Goal: Task Accomplishment & Management: Manage account settings

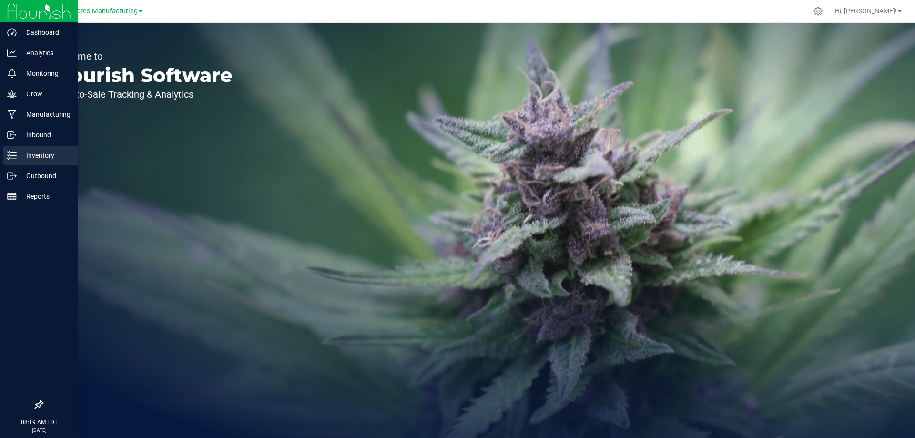
click at [19, 152] on p "Inventory" at bounding box center [45, 155] width 57 height 11
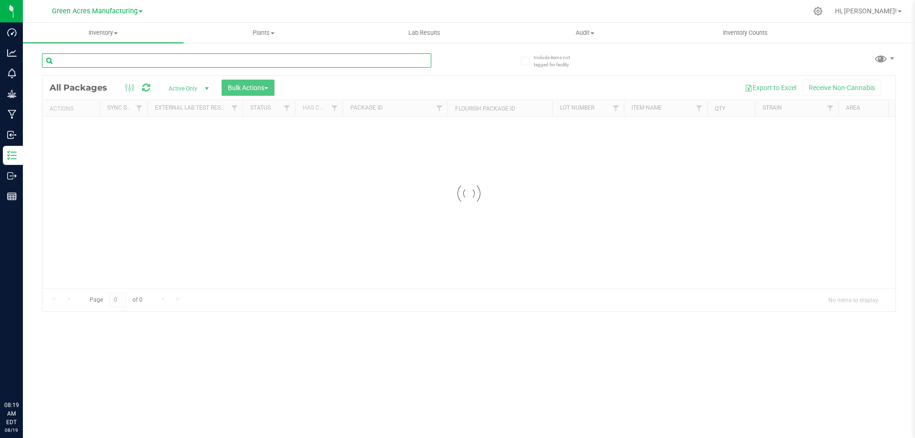
click at [334, 57] on input "text" at bounding box center [236, 60] width 389 height 14
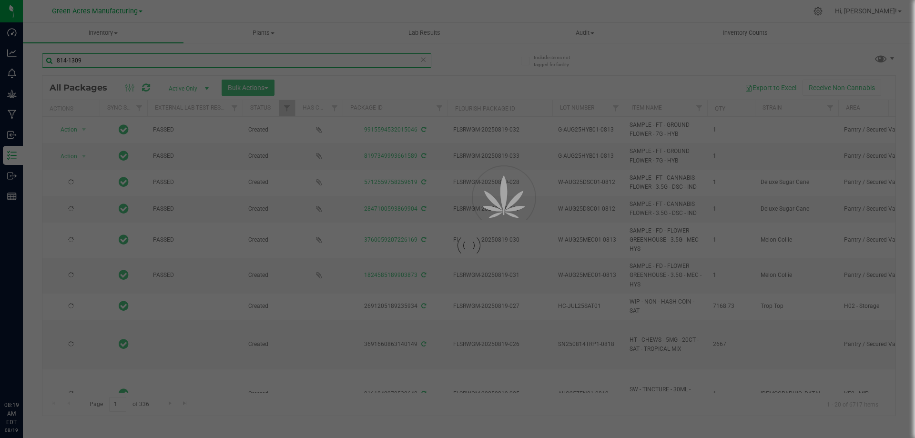
type input "814-1309"
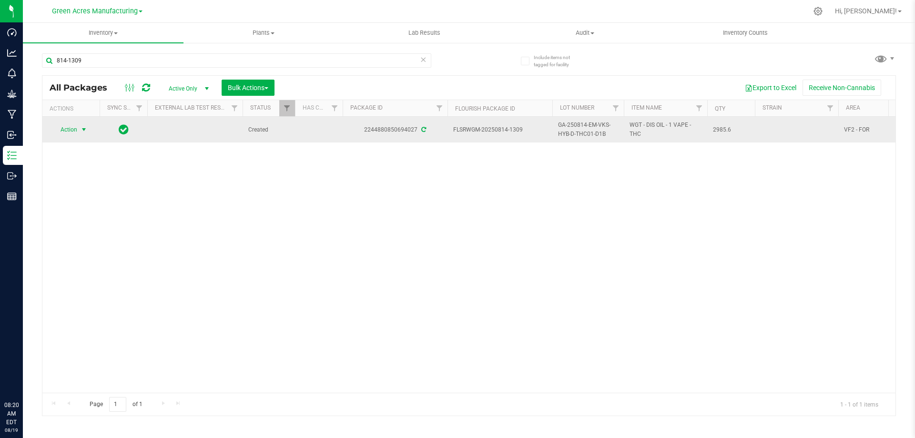
click at [79, 131] on span "select" at bounding box center [84, 129] width 12 height 13
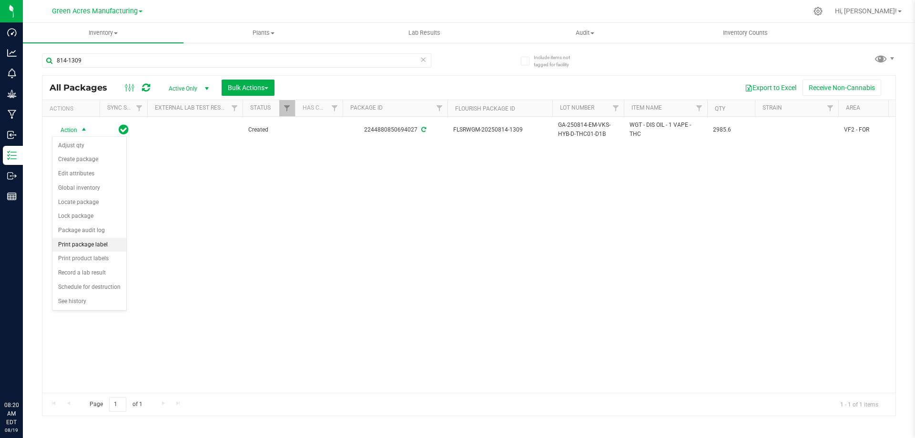
click at [80, 243] on li "Print package label" at bounding box center [89, 245] width 74 height 14
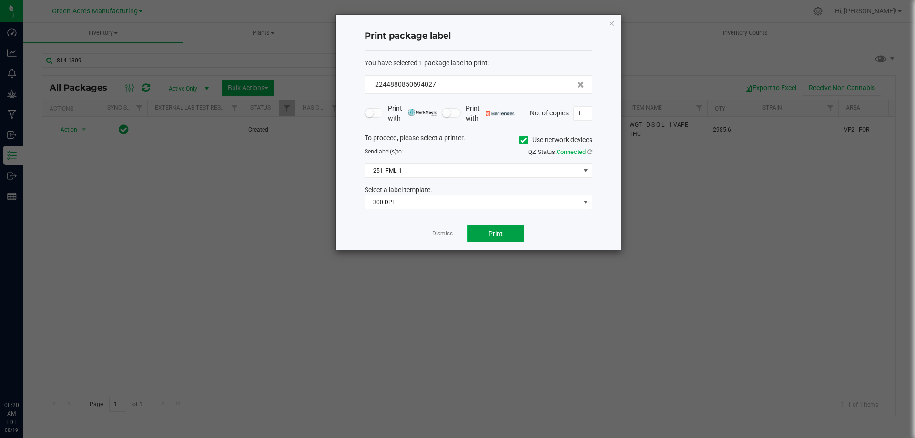
click at [490, 231] on span "Print" at bounding box center [495, 234] width 14 height 8
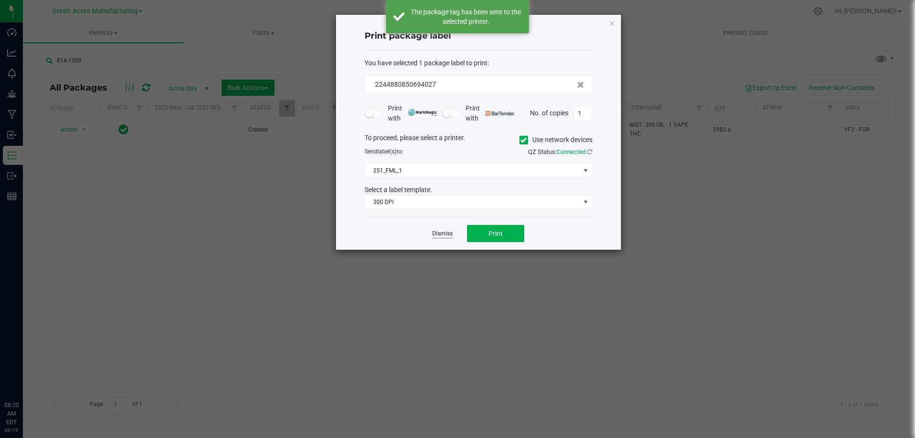
click at [440, 232] on link "Dismiss" at bounding box center [442, 234] width 20 height 8
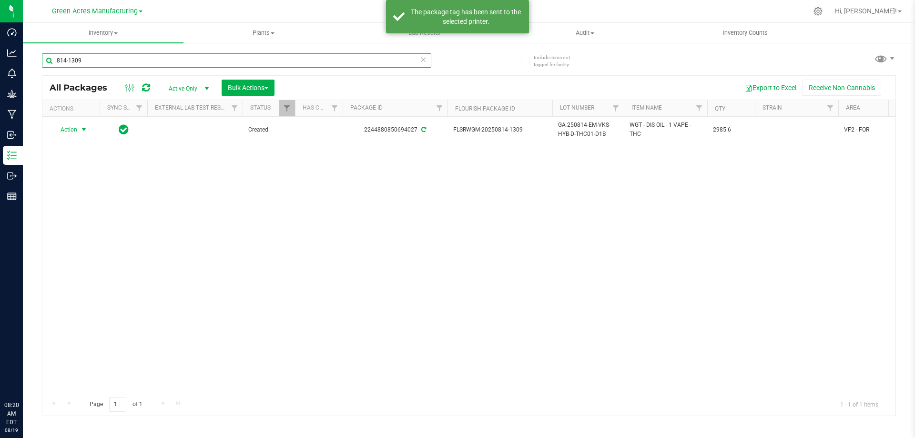
click at [188, 60] on input "814-1309" at bounding box center [236, 60] width 389 height 14
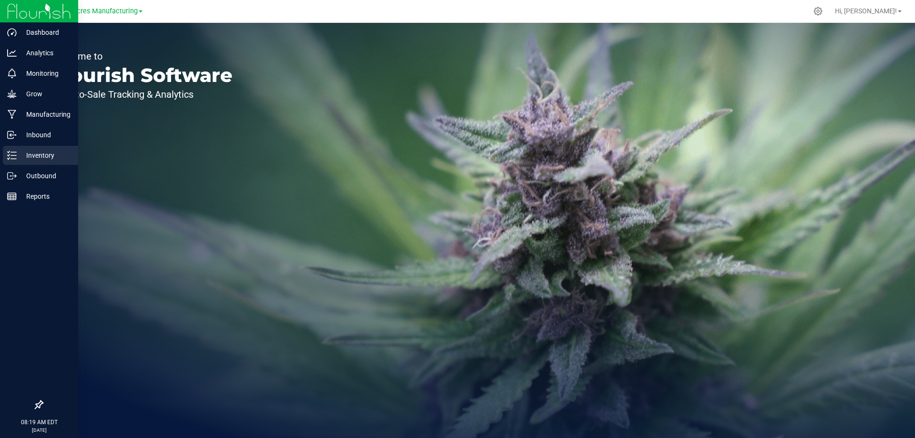
click at [36, 155] on p "Inventory" at bounding box center [45, 155] width 57 height 11
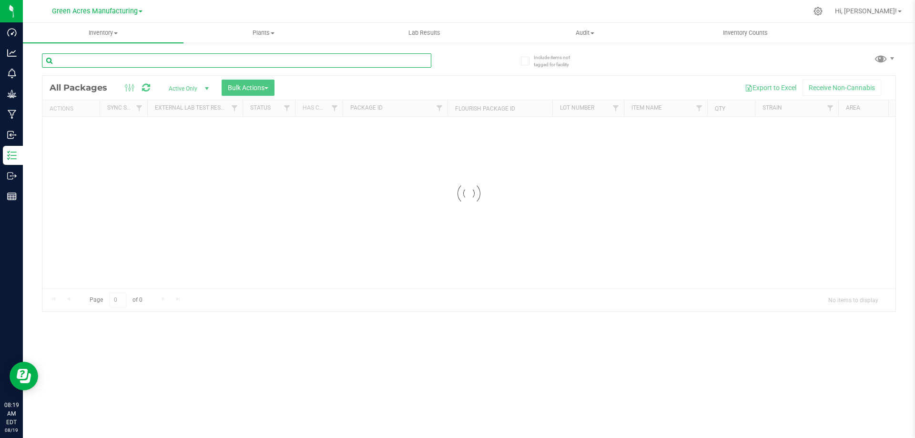
click at [268, 60] on input "text" at bounding box center [236, 60] width 389 height 14
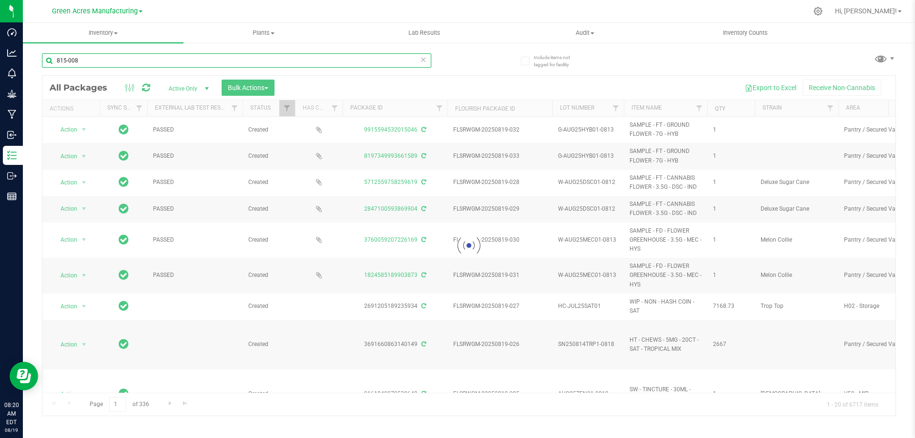
type input "815-008"
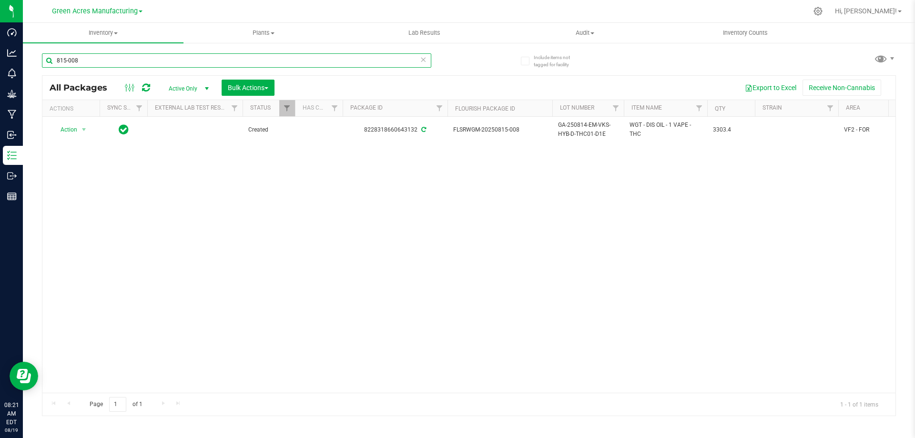
drag, startPoint x: 348, startPoint y: 390, endPoint x: 26, endPoint y: 14, distance: 494.6
click at [648, 12] on div at bounding box center [489, 11] width 636 height 19
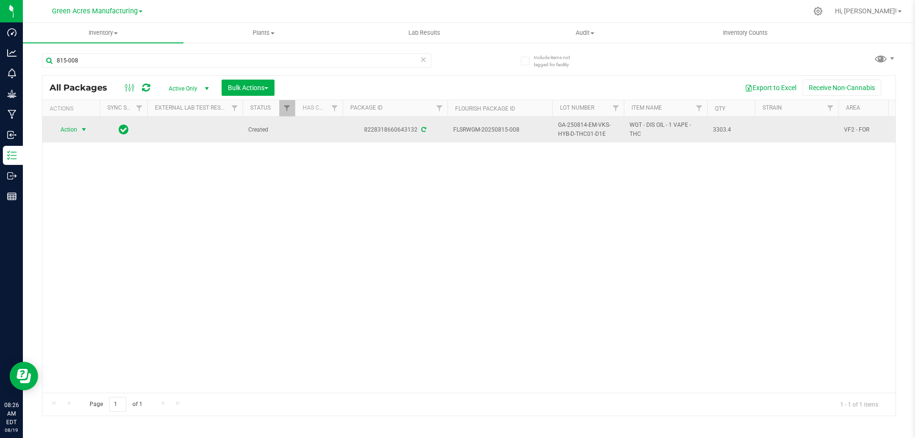
click at [77, 130] on span "Action" at bounding box center [65, 129] width 26 height 13
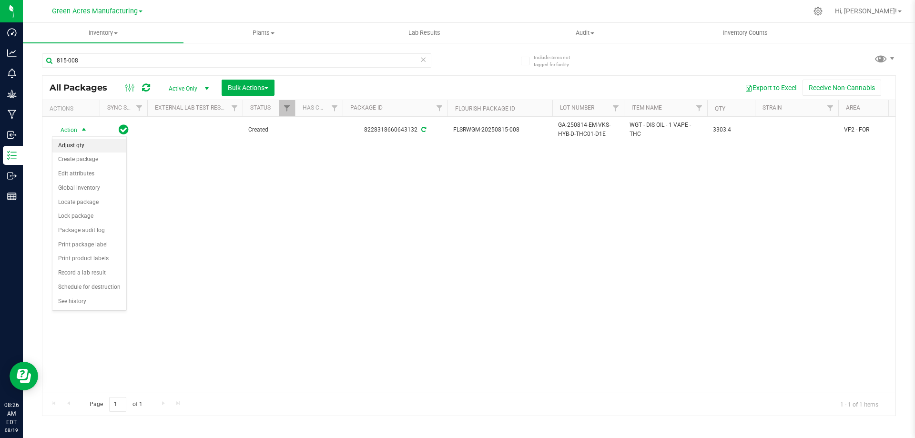
click at [89, 141] on li "Adjust qty" at bounding box center [89, 146] width 74 height 14
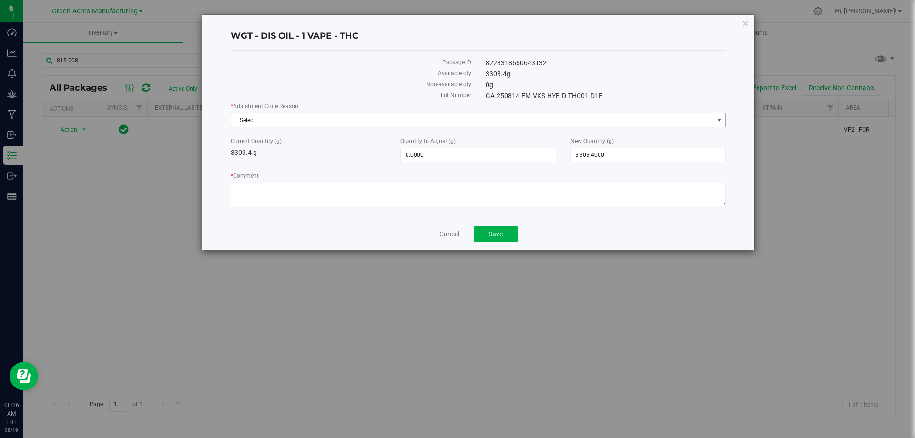
click at [309, 120] on span "Select" at bounding box center [472, 119] width 482 height 13
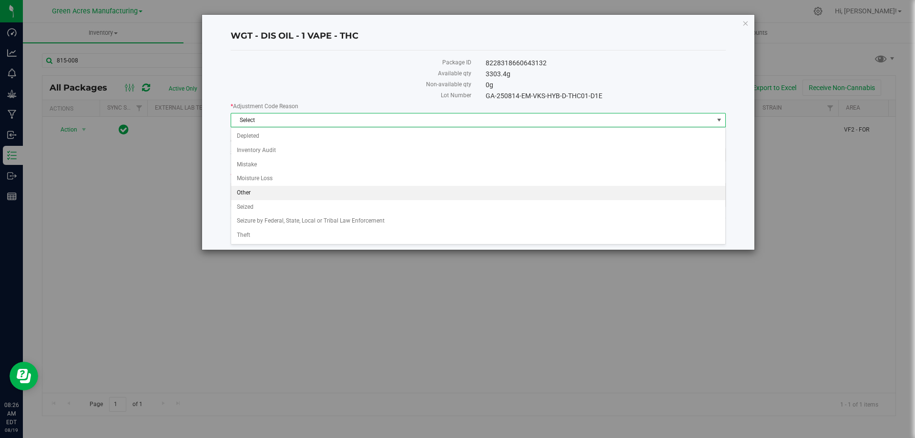
click at [300, 191] on li "Other" at bounding box center [478, 193] width 494 height 14
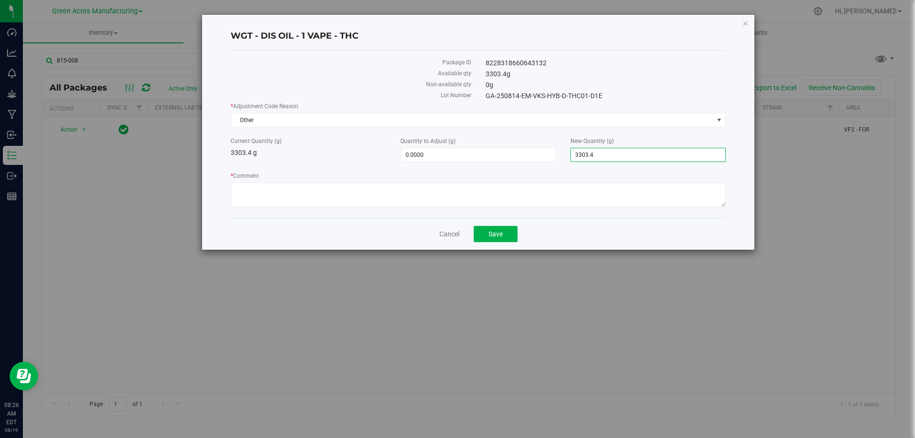
click at [612, 155] on span "3,303.4000 3303.4" at bounding box center [647, 155] width 155 height 14
click at [612, 155] on input "3303.4" at bounding box center [648, 154] width 154 height 13
type input "3180.2"
type input "-123.2000"
type input "3,180.2000"
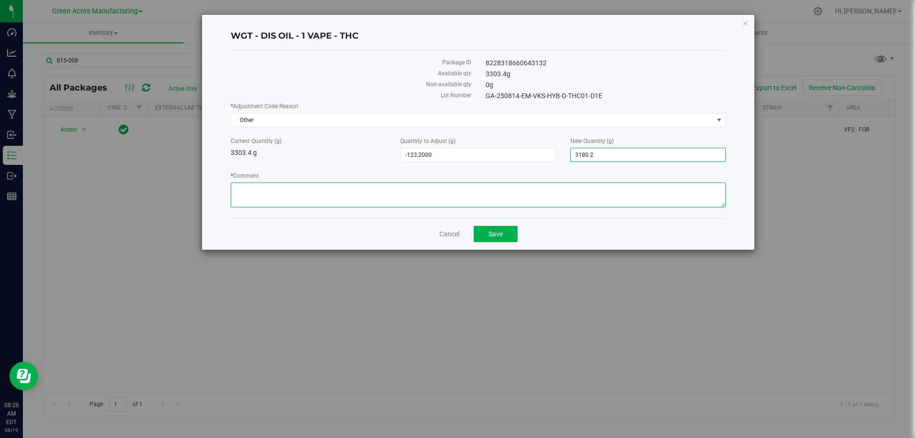
click at [382, 190] on textarea "* Comment" at bounding box center [478, 194] width 495 height 25
click at [350, 190] on textarea "* Comment" at bounding box center [478, 194] width 495 height 25
type textarea "Weighed without jar sleeve. Adjusted to actal. -KDP"
click at [491, 234] on span "Save" at bounding box center [495, 234] width 14 height 8
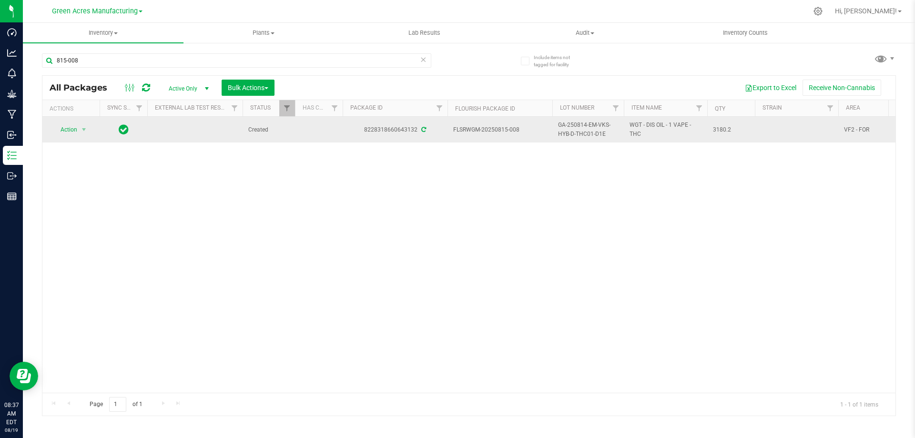
click at [575, 133] on span "GA-250814-EM-VKS-HYB-D-THC01-D1E" at bounding box center [588, 130] width 60 height 18
click at [575, 133] on input "GA-250814-EM-VKS-HYB-D-THC01-D1E" at bounding box center [586, 129] width 68 height 15
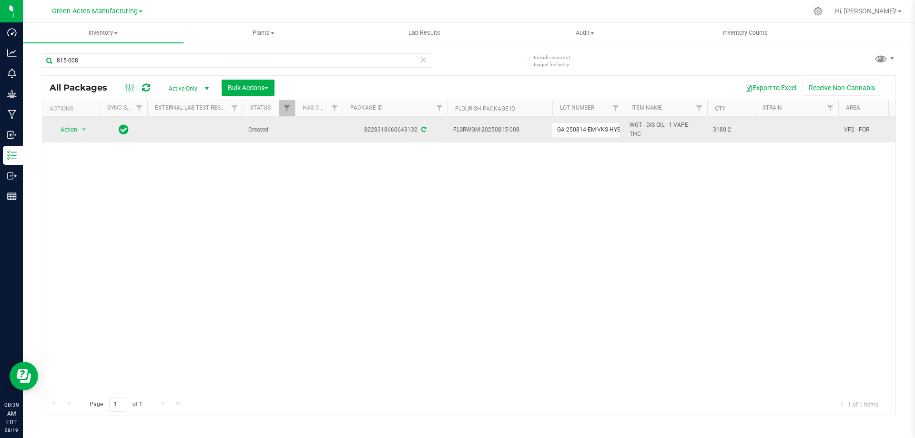
click at [504, 217] on div "Action Action Adjust qty Create package Edit attributes Global inventory Locate…" at bounding box center [468, 255] width 853 height 276
click at [76, 130] on span "Action" at bounding box center [65, 129] width 26 height 13
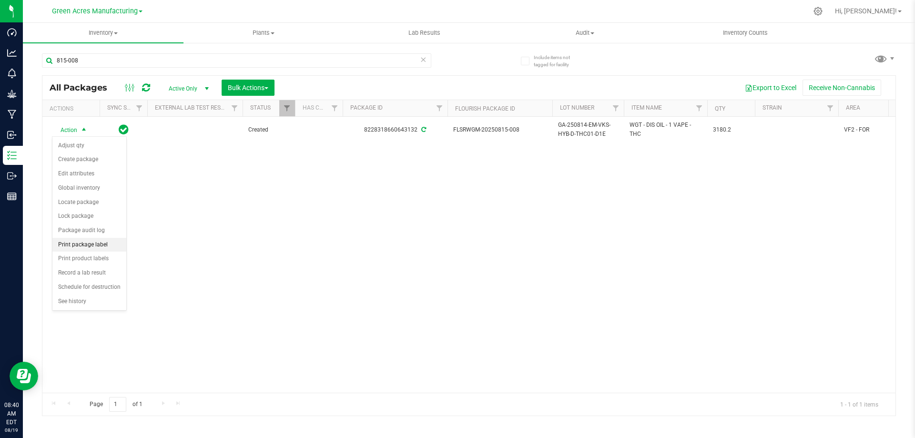
click at [83, 241] on li "Print package label" at bounding box center [89, 245] width 74 height 14
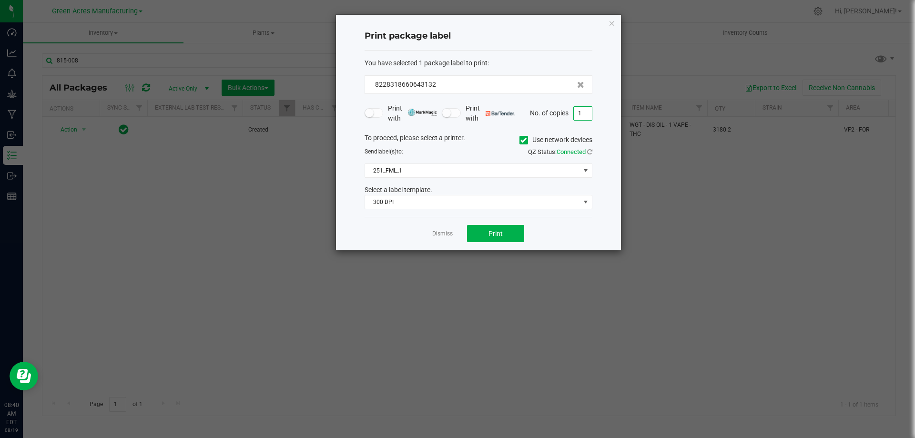
click at [577, 116] on input "1" at bounding box center [582, 113] width 18 height 13
type input "2"
click at [490, 231] on span "Print" at bounding box center [495, 234] width 14 height 8
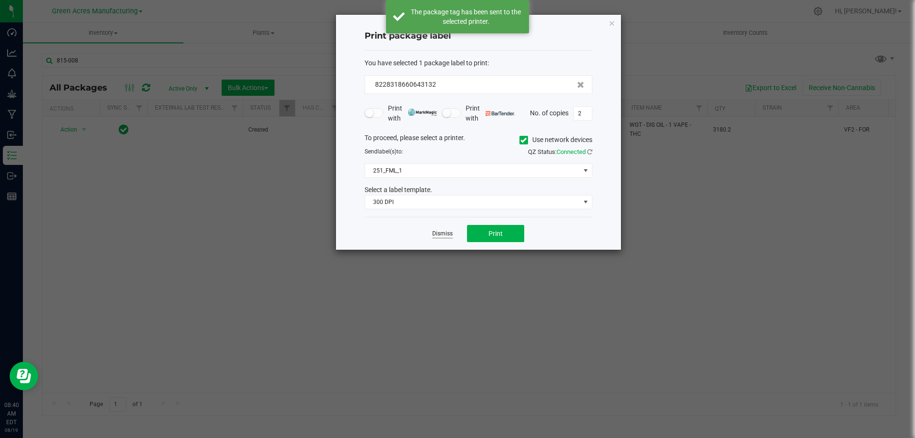
click at [442, 232] on link "Dismiss" at bounding box center [442, 234] width 20 height 8
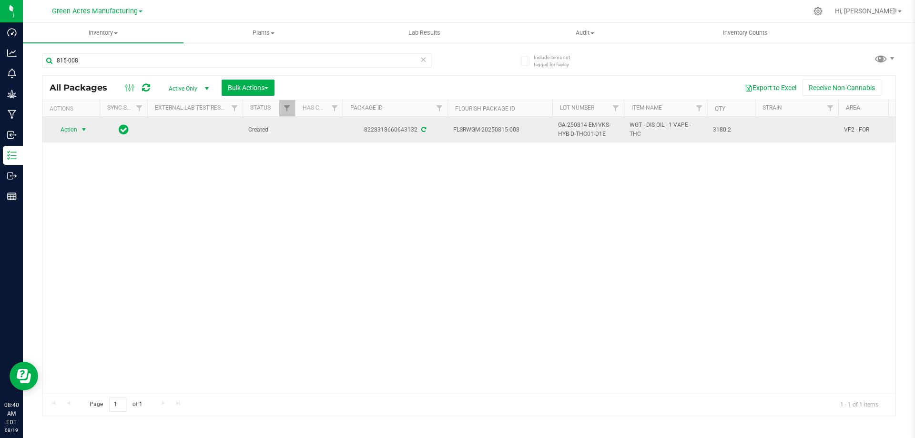
click at [73, 123] on span "Action" at bounding box center [65, 129] width 26 height 13
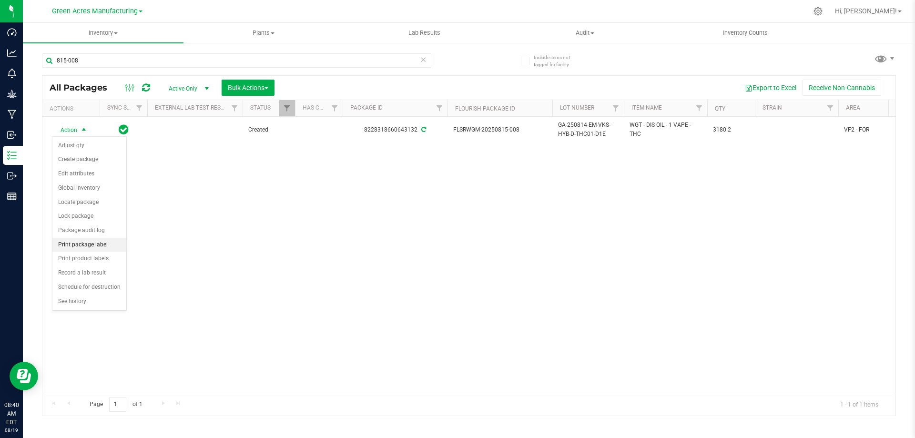
click at [87, 246] on li "Print package label" at bounding box center [89, 245] width 74 height 14
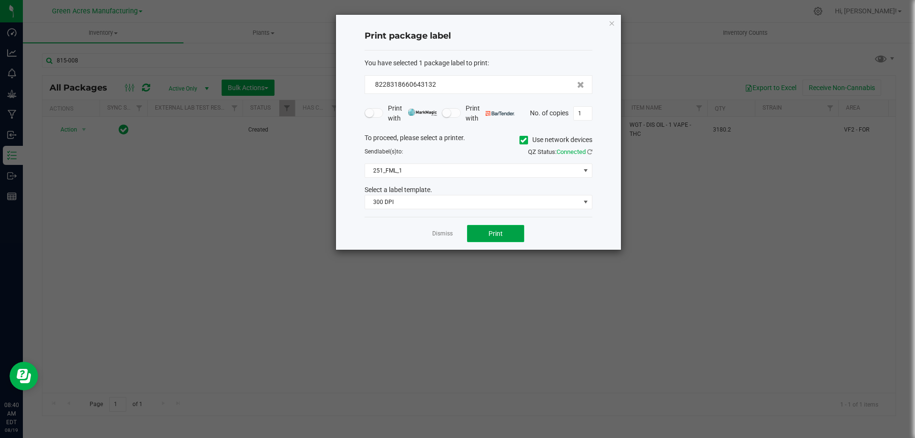
click at [478, 233] on button "Print" at bounding box center [495, 233] width 57 height 17
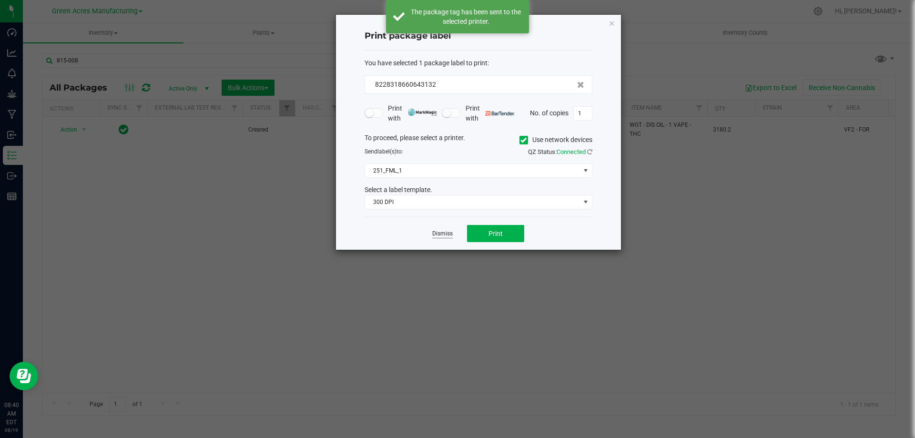
click at [447, 232] on link "Dismiss" at bounding box center [442, 234] width 20 height 8
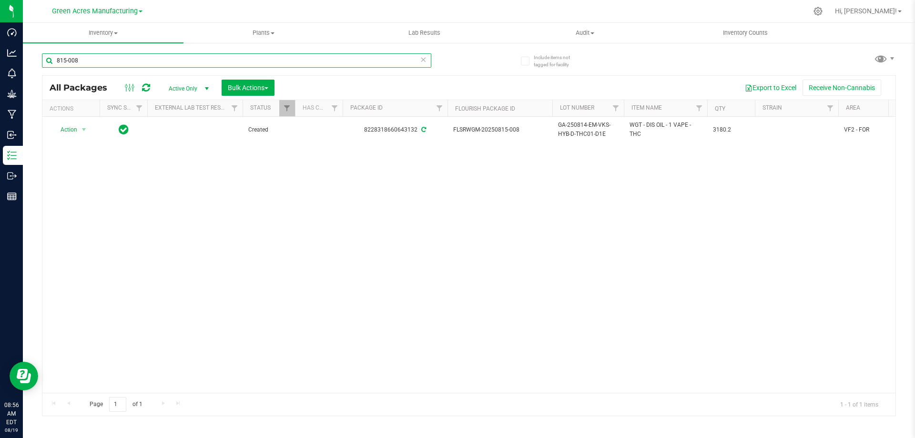
click at [153, 63] on input "815-008" at bounding box center [236, 60] width 389 height 14
paste input "AUG25XRL01-SG-3"
type input "AUG25XRL01-SG-3"
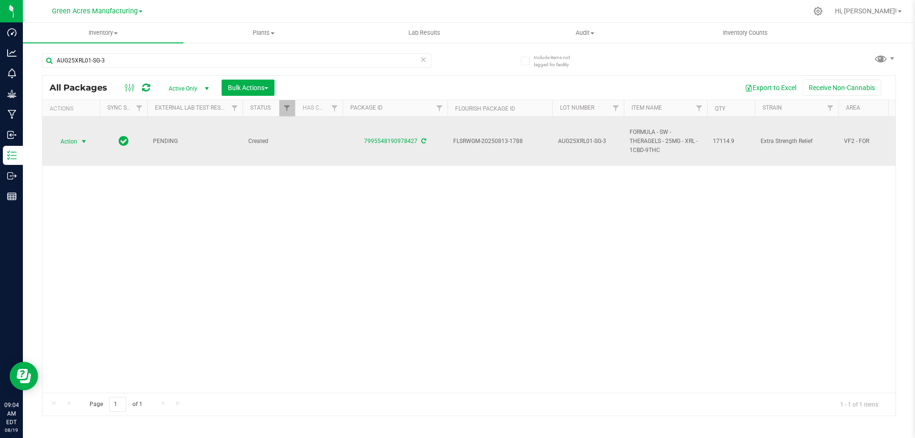
click at [81, 141] on span "select" at bounding box center [84, 142] width 8 height 8
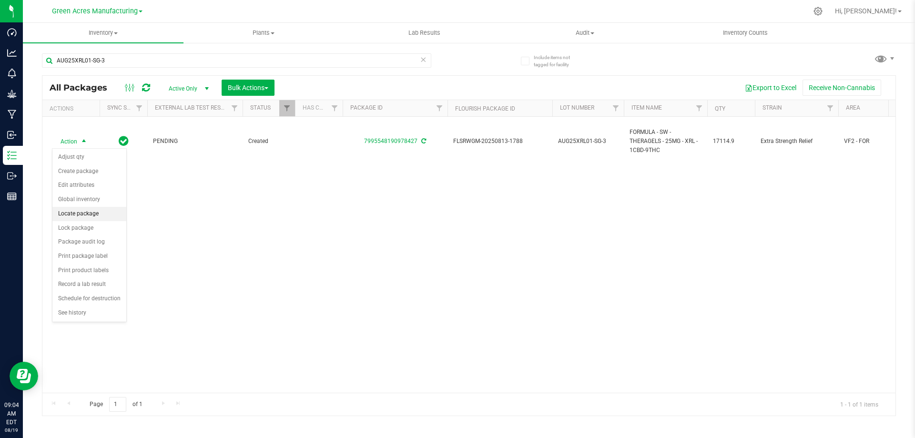
click at [93, 213] on li "Locate package" at bounding box center [89, 214] width 74 height 14
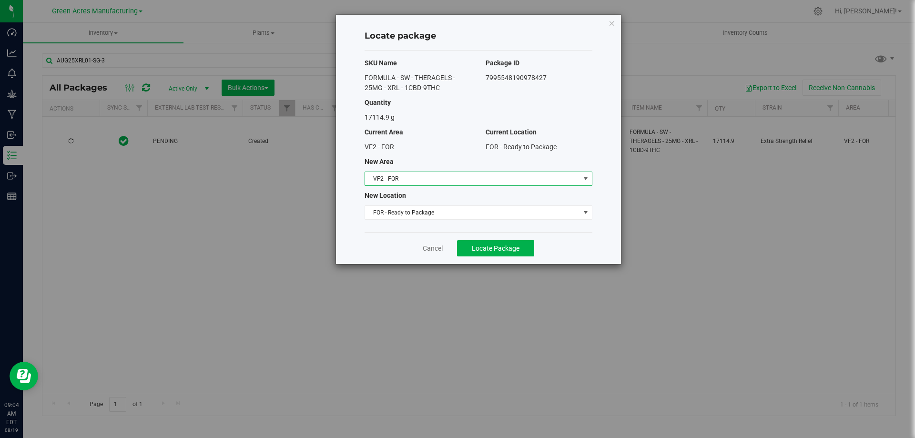
click at [463, 181] on span "VF2 - FOR" at bounding box center [472, 178] width 215 height 13
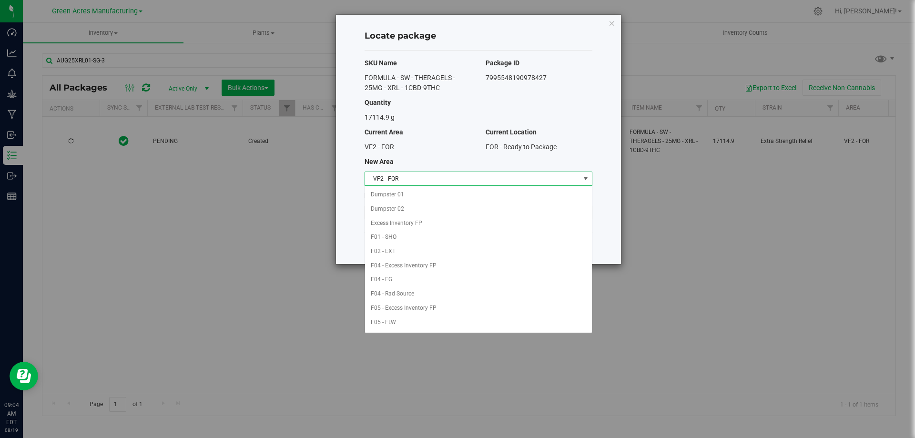
scroll to position [381, 0]
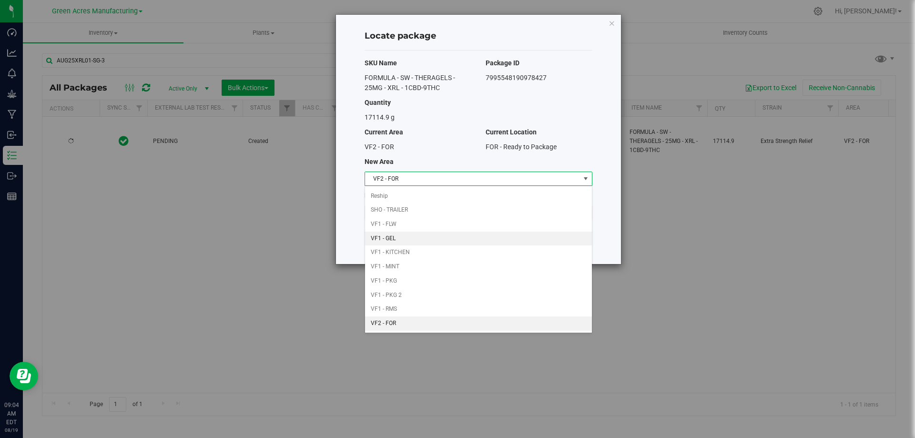
click at [447, 235] on li "VF1 - GEL" at bounding box center [478, 238] width 227 height 14
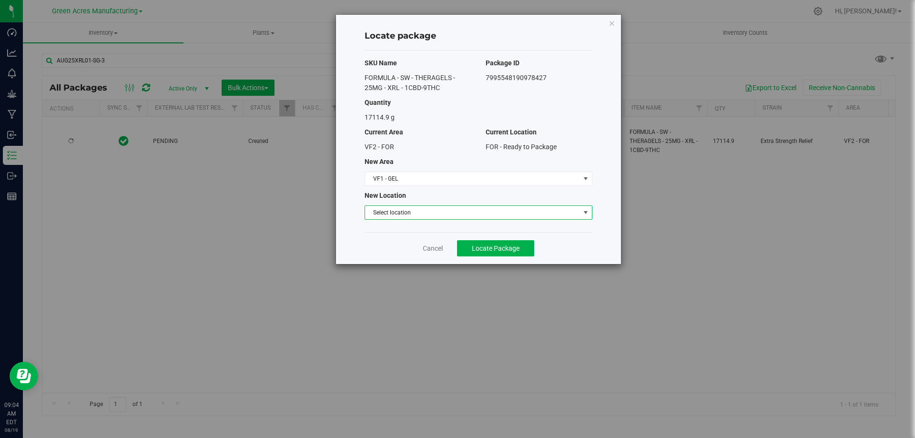
click at [449, 211] on span "Select location" at bounding box center [472, 212] width 215 height 13
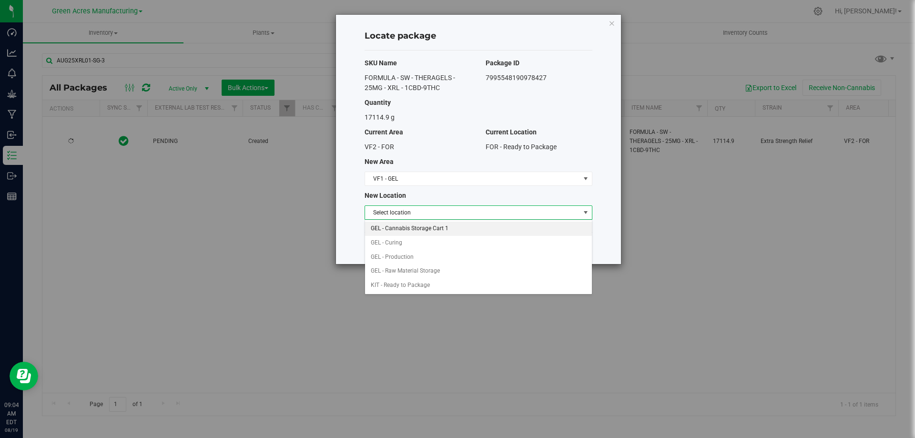
click at [449, 229] on li "GEL - Cannabis Storage Cart 1" at bounding box center [478, 228] width 227 height 14
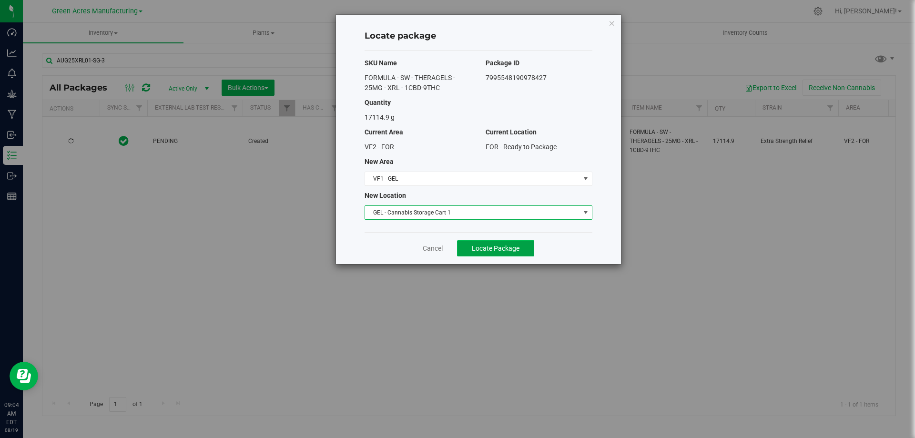
click at [487, 248] on span "Locate Package" at bounding box center [496, 248] width 48 height 8
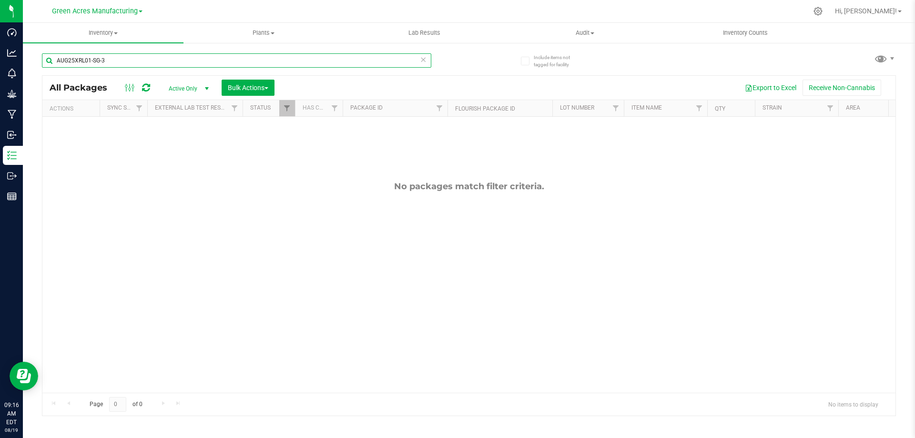
drag, startPoint x: 108, startPoint y: 60, endPoint x: 49, endPoint y: 61, distance: 58.6
click at [49, 61] on input "AUG25XRL01-SG-3" at bounding box center [236, 60] width 389 height 14
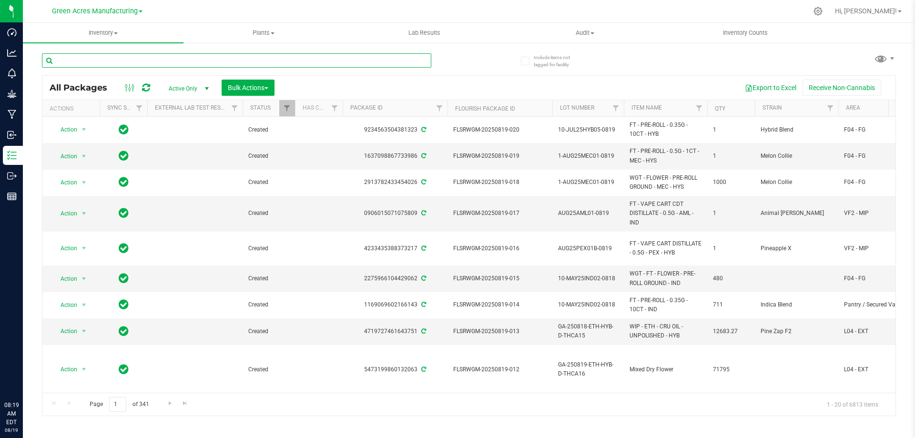
click at [169, 63] on input "text" at bounding box center [236, 60] width 389 height 14
type input "815-004"
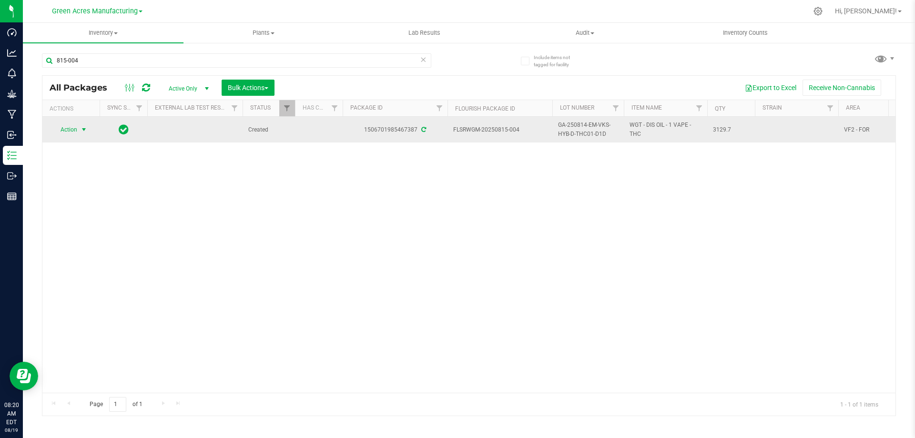
click at [69, 132] on span "Action" at bounding box center [65, 129] width 26 height 13
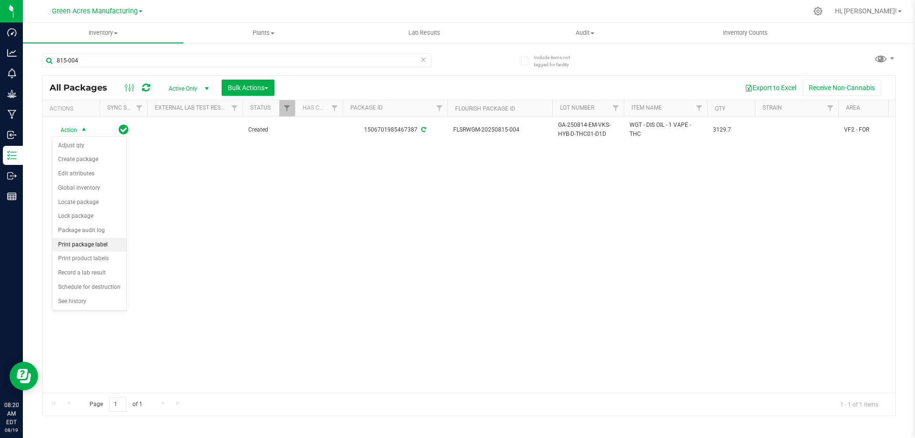
click at [74, 243] on li "Print package label" at bounding box center [89, 245] width 74 height 14
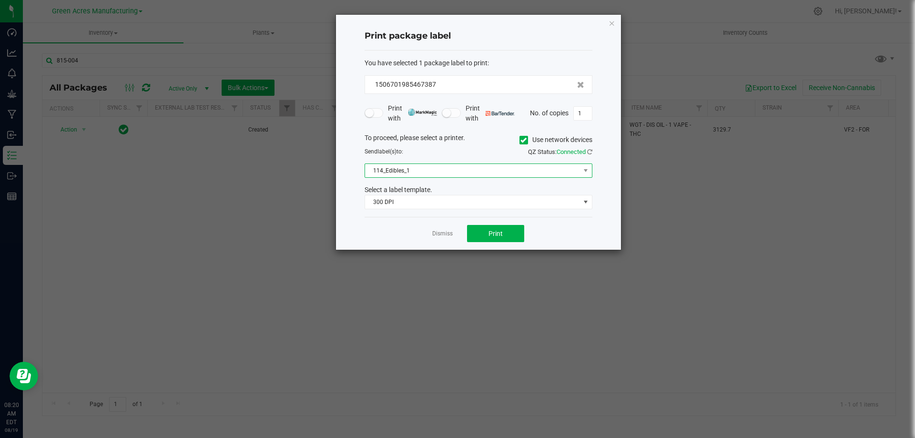
click at [466, 171] on span "114_Edibles_1" at bounding box center [472, 170] width 215 height 13
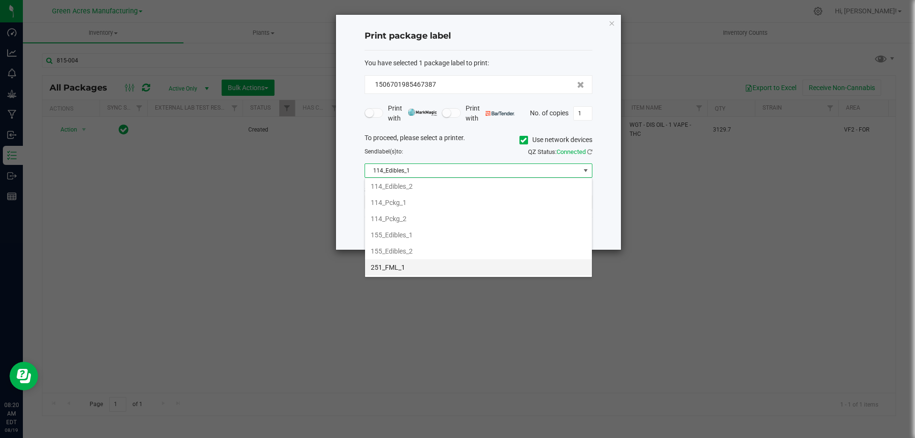
scroll to position [32, 0]
click at [449, 257] on li "251_FML_1" at bounding box center [478, 253] width 227 height 16
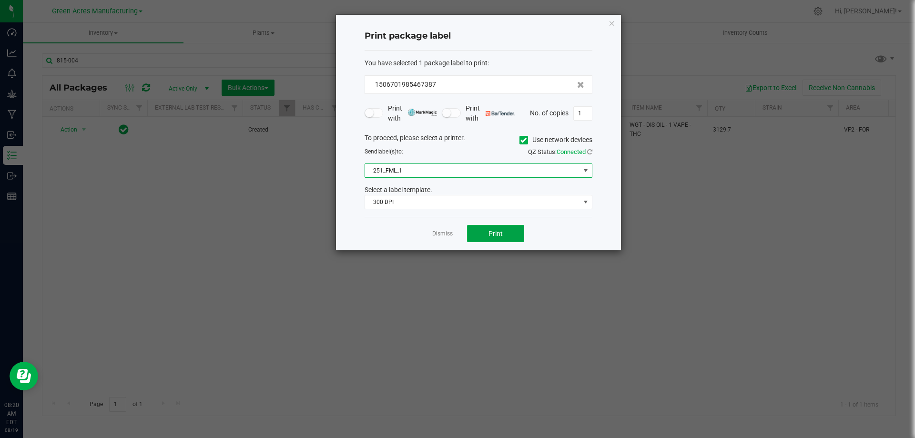
click at [497, 239] on button "Print" at bounding box center [495, 233] width 57 height 17
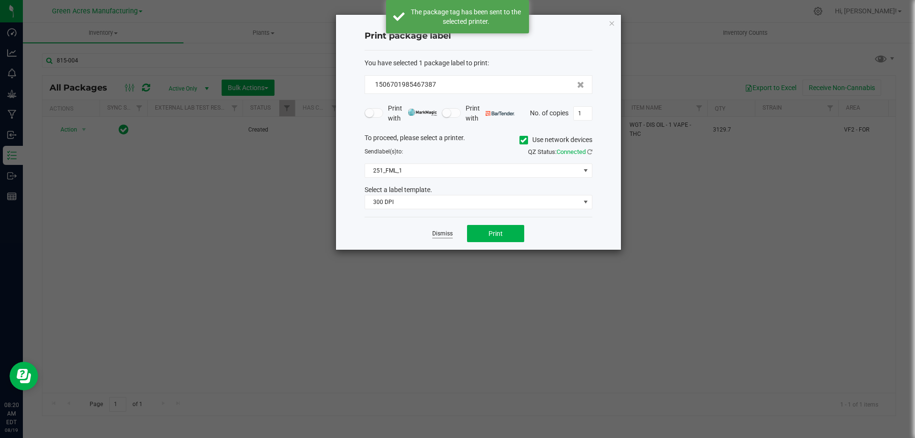
click at [441, 234] on link "Dismiss" at bounding box center [442, 234] width 20 height 8
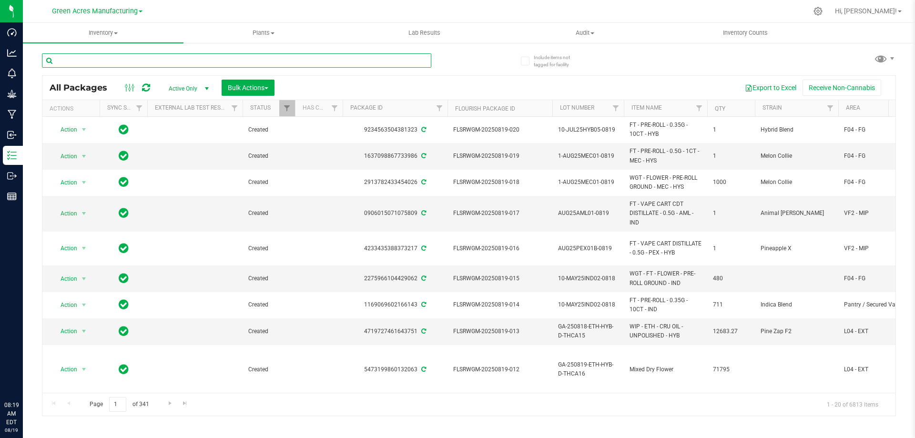
click at [336, 64] on input "text" at bounding box center [236, 60] width 389 height 14
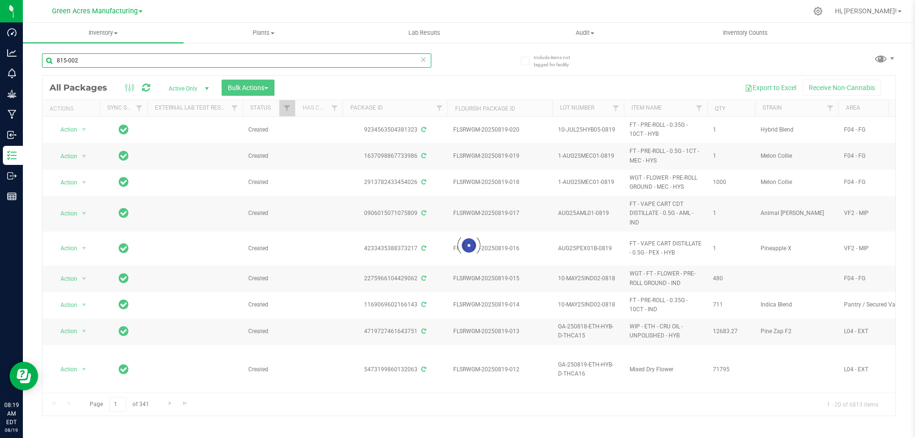
type input "815-002"
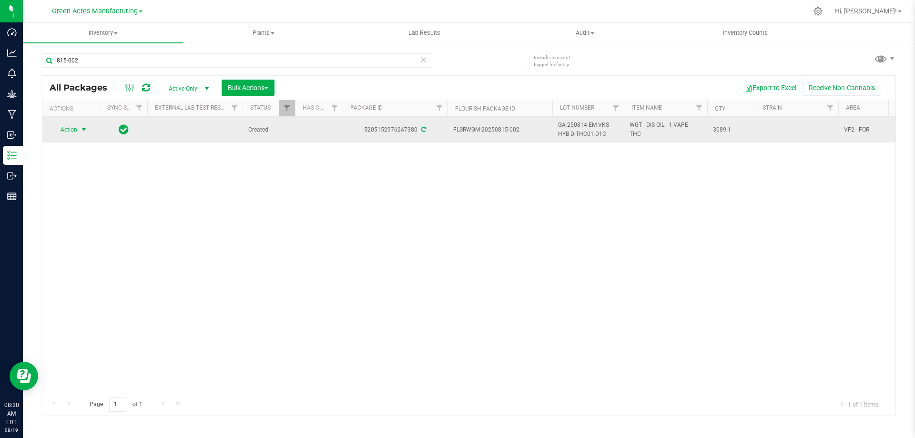
click at [77, 134] on span "Action" at bounding box center [65, 129] width 26 height 13
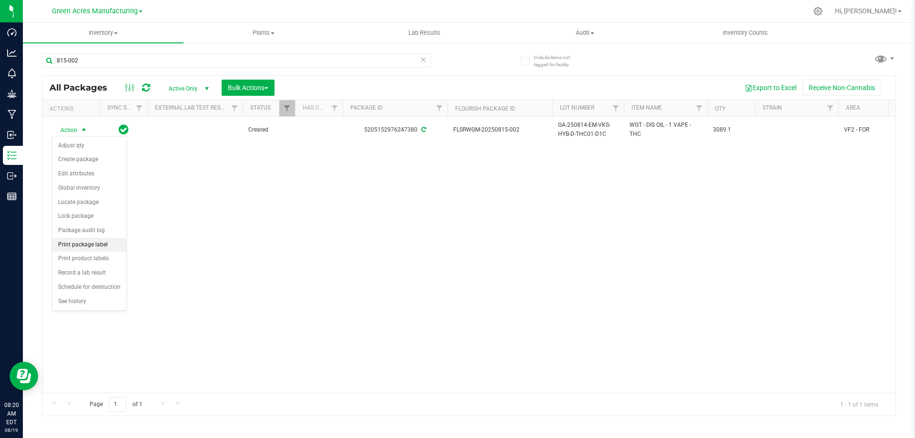
click at [93, 241] on li "Print package label" at bounding box center [89, 245] width 74 height 14
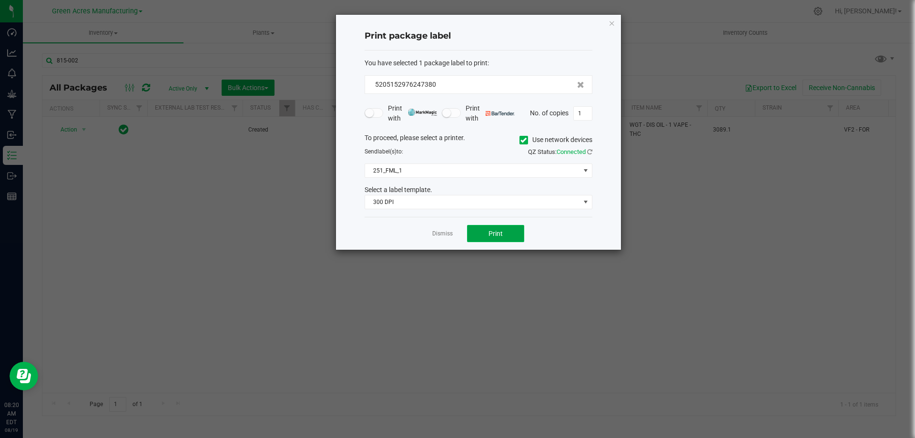
click at [485, 232] on button "Print" at bounding box center [495, 233] width 57 height 17
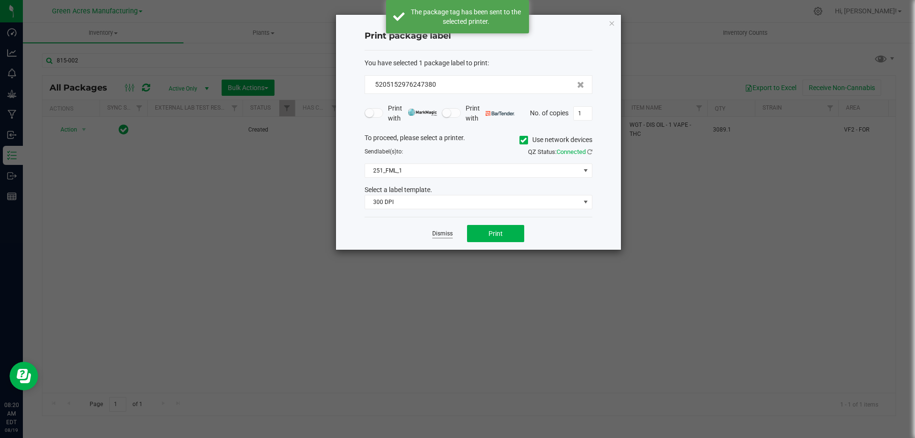
click at [439, 237] on link "Dismiss" at bounding box center [442, 234] width 20 height 8
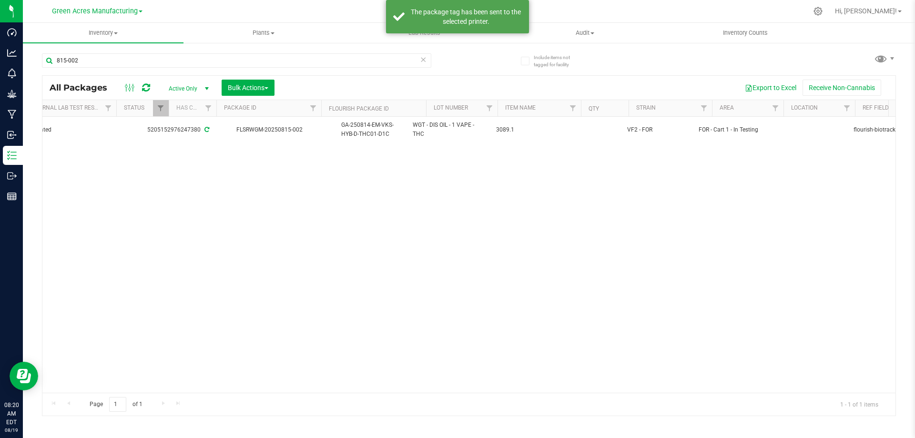
scroll to position [0, 217]
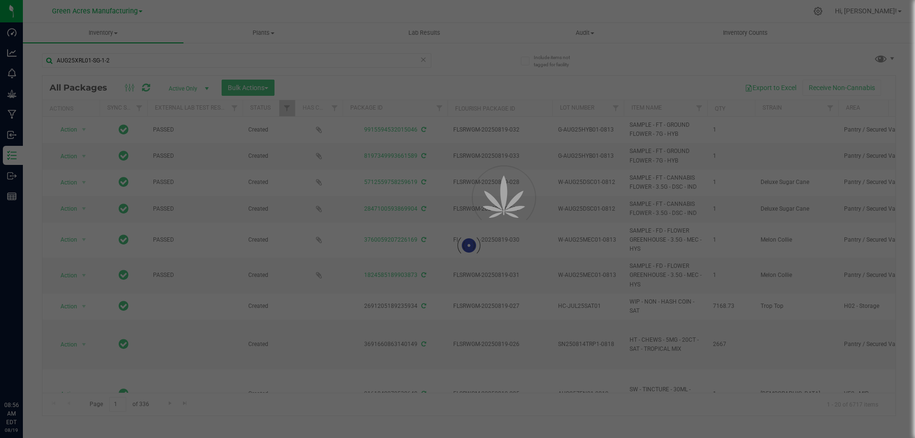
type input "AUG25XRL01-SG-1-2"
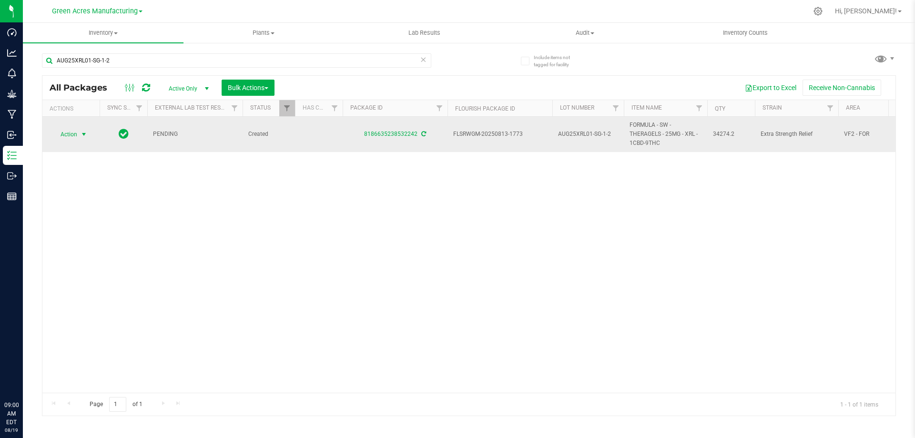
click at [81, 136] on span "select" at bounding box center [84, 135] width 8 height 8
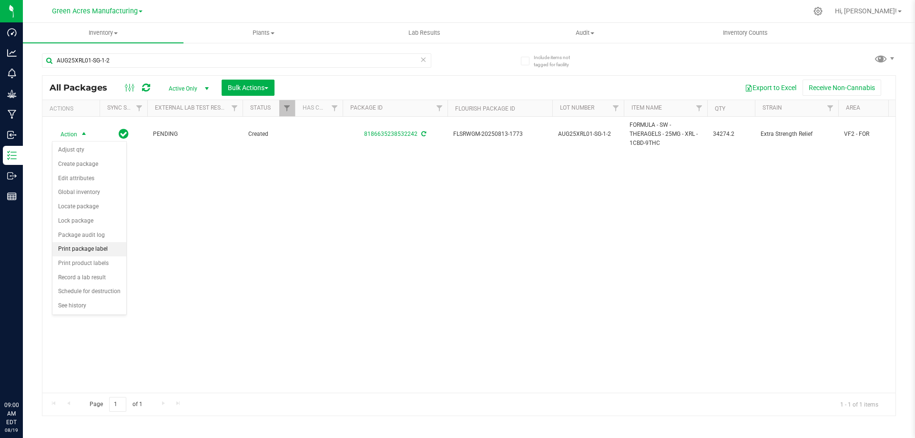
click at [93, 251] on li "Print package label" at bounding box center [89, 249] width 74 height 14
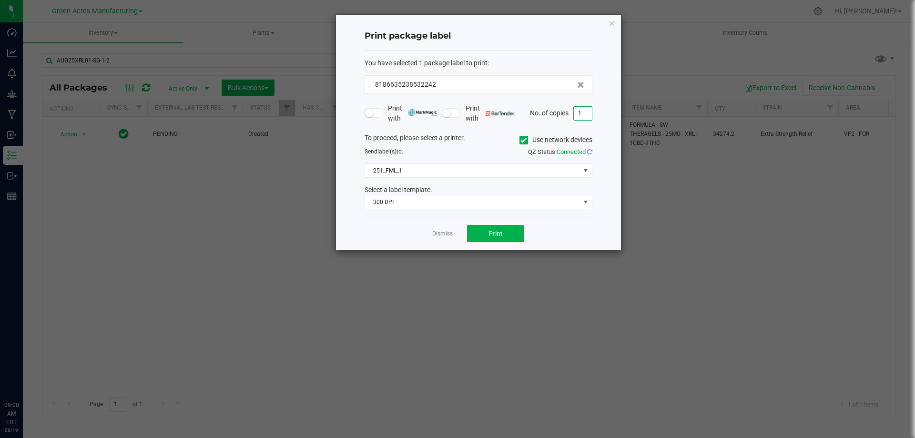
click at [586, 111] on input "1" at bounding box center [582, 113] width 18 height 13
type input "2"
click at [487, 234] on button "Print" at bounding box center [495, 233] width 57 height 17
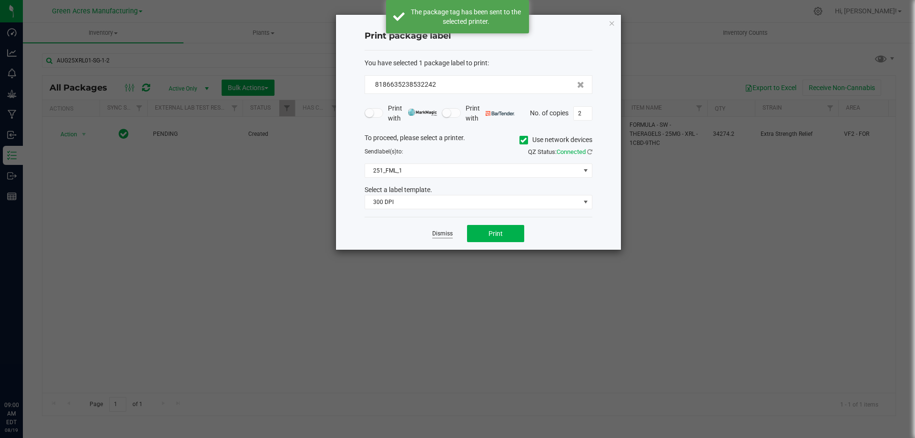
click at [443, 234] on link "Dismiss" at bounding box center [442, 234] width 20 height 8
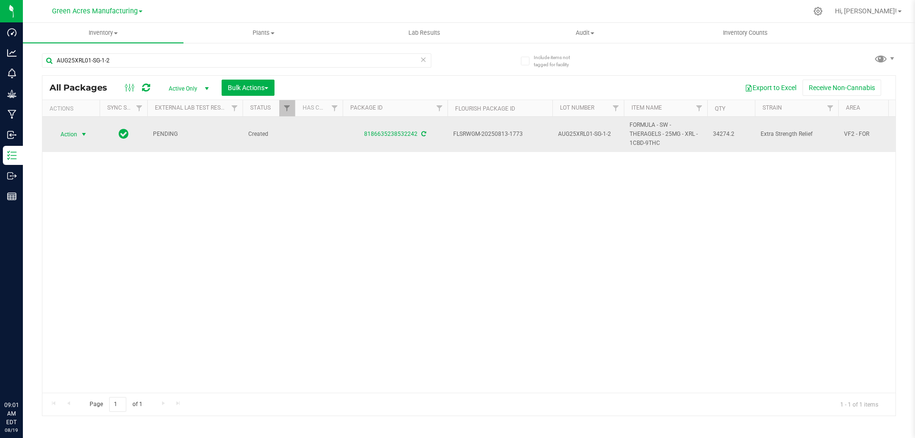
click at [77, 138] on span "Action" at bounding box center [65, 134] width 26 height 13
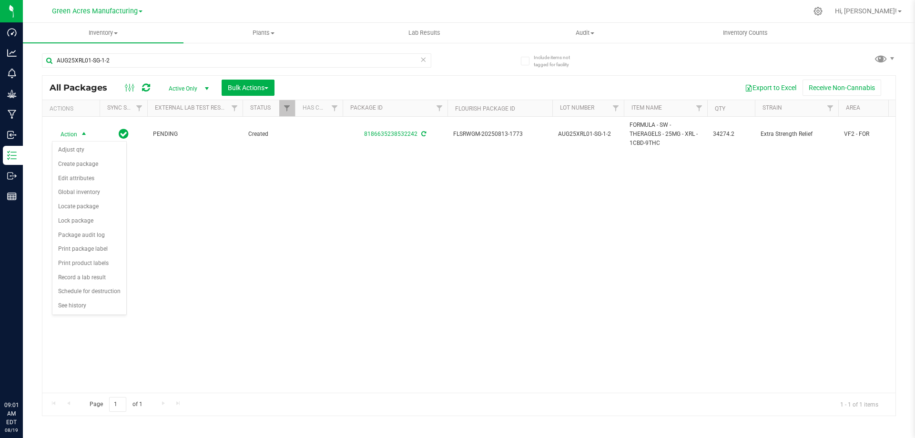
click at [407, 227] on div "Action Action Adjust qty Create package Edit attributes Global inventory Locate…" at bounding box center [468, 255] width 853 height 276
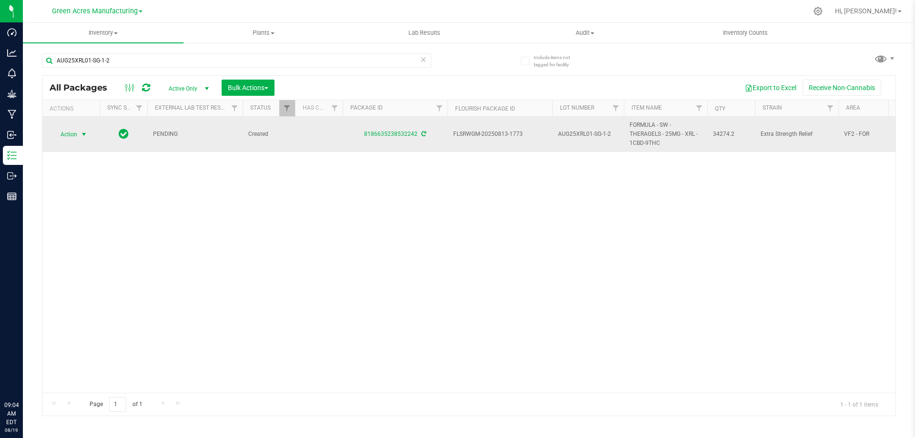
click at [77, 138] on span "Action" at bounding box center [65, 134] width 26 height 13
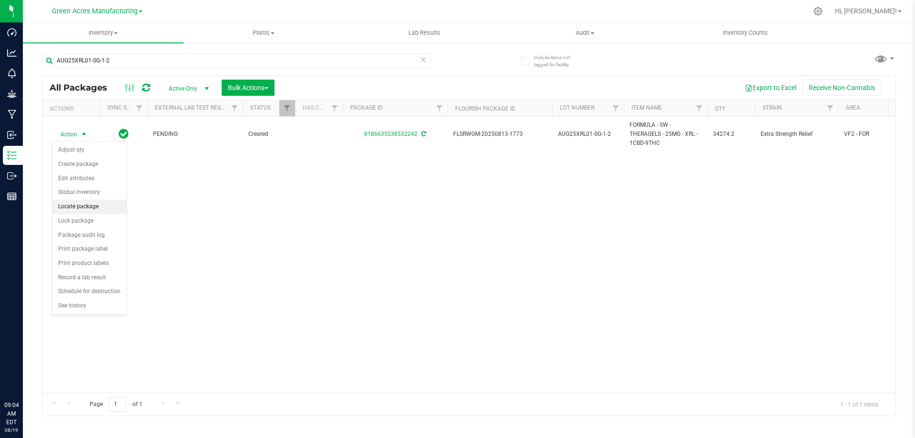
click at [89, 206] on li "Locate package" at bounding box center [89, 207] width 74 height 14
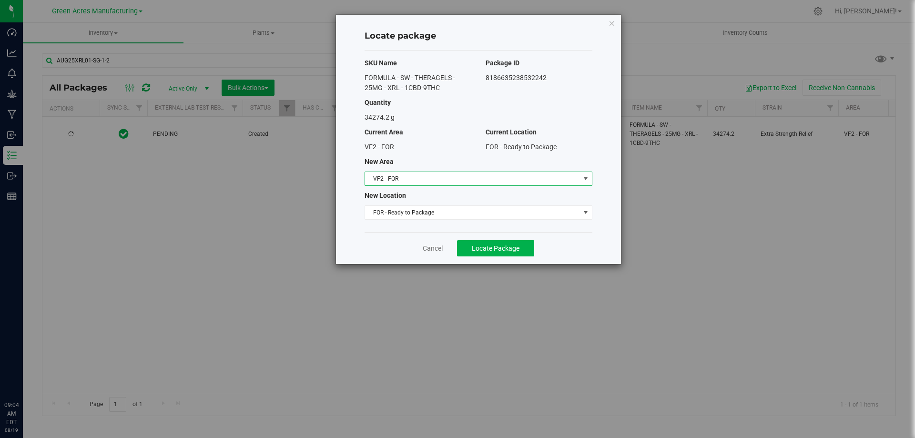
click at [443, 177] on span "VF2 - FOR" at bounding box center [472, 178] width 215 height 13
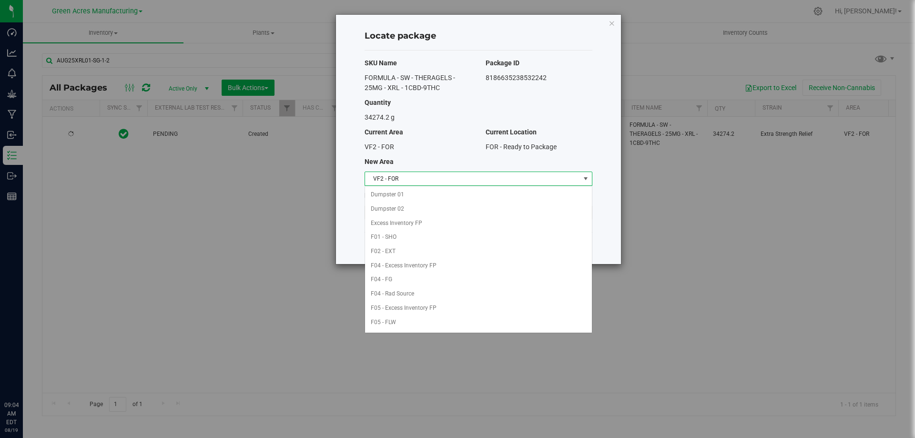
scroll to position [381, 0]
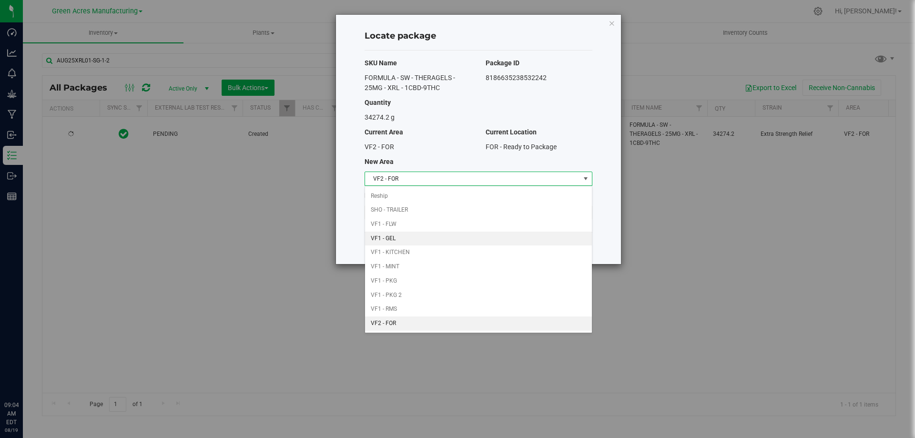
click at [433, 240] on li "VF1 - GEL" at bounding box center [478, 238] width 227 height 14
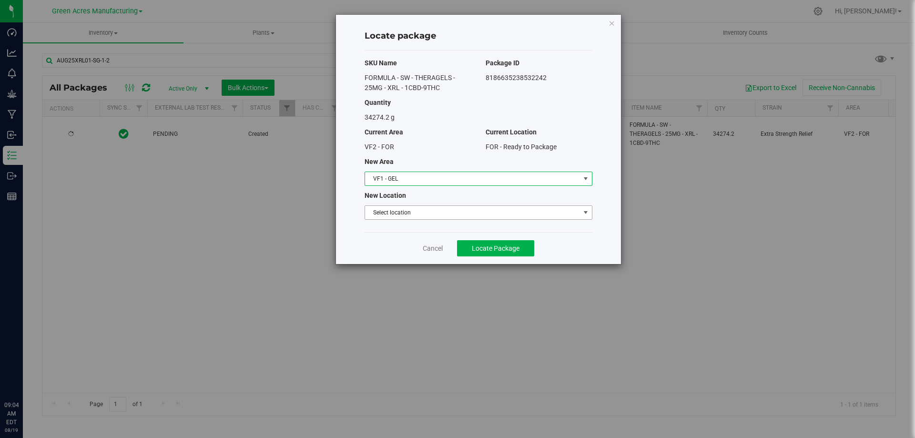
click at [438, 214] on span "Select location" at bounding box center [472, 212] width 215 height 13
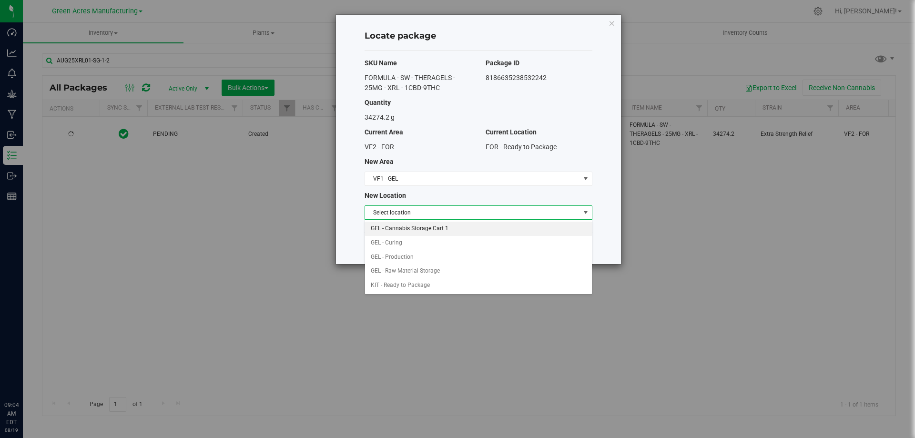
click at [438, 230] on li "GEL - Cannabis Storage Cart 1" at bounding box center [478, 228] width 227 height 14
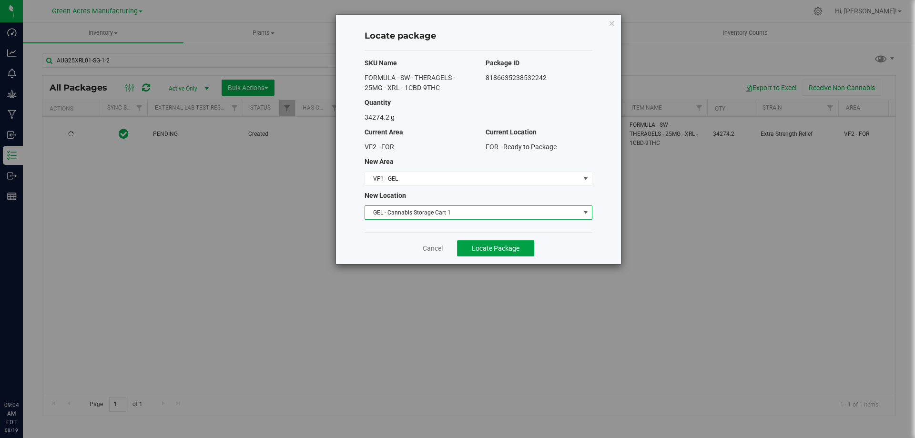
click at [483, 248] on span "Locate Package" at bounding box center [496, 248] width 48 height 8
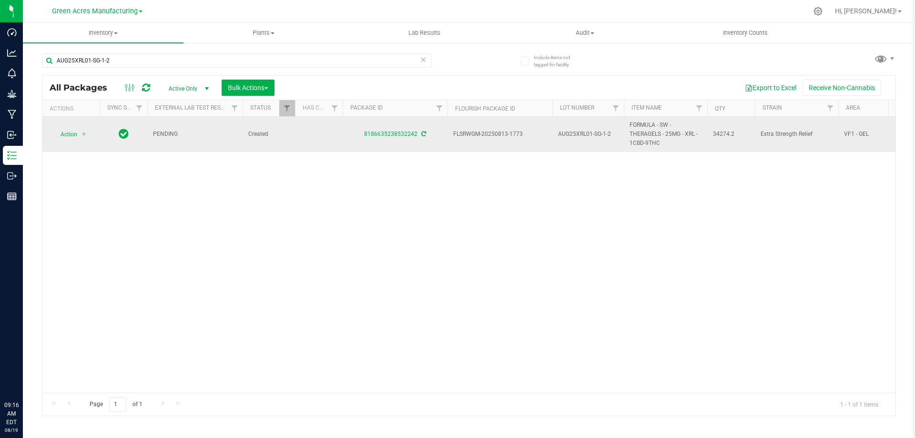
click at [485, 134] on span "FLSRWGM-20250813-1773" at bounding box center [499, 134] width 93 height 9
copy tr "FLSRWGM-20250813-1773"
click at [580, 133] on span "AUG25XRL01-SG-1-2" at bounding box center [588, 134] width 60 height 9
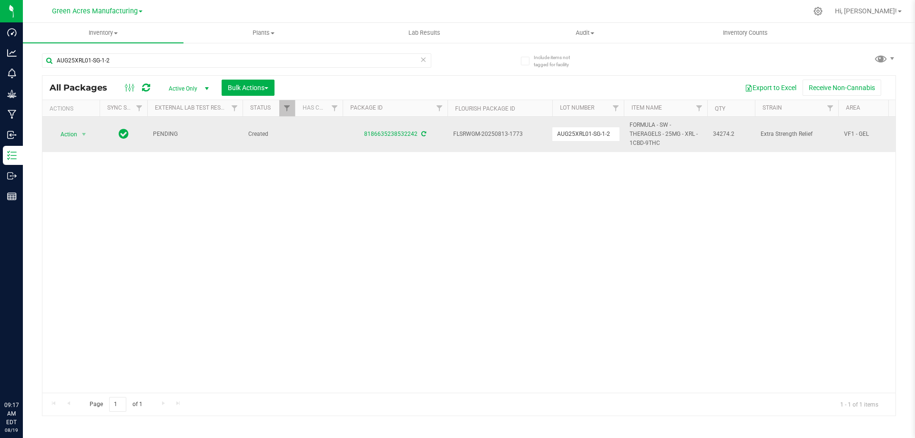
click at [580, 133] on input "AUG25XRL01-SG-1-2" at bounding box center [586, 134] width 68 height 15
click at [530, 204] on div "Action Action Adjust qty Create package Edit attributes Global inventory Locate…" at bounding box center [468, 255] width 853 height 276
click at [719, 135] on span "34274.2" at bounding box center [731, 134] width 36 height 9
click at [720, 134] on span "34274.2" at bounding box center [731, 134] width 36 height 9
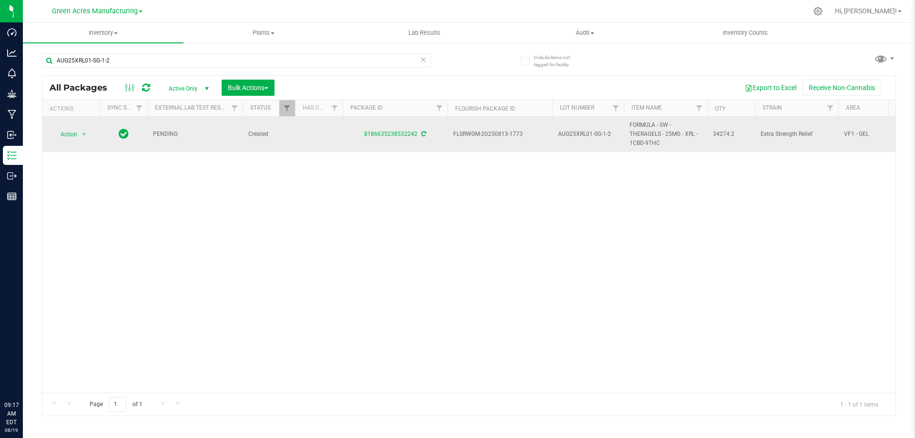
copy span "34274.2"
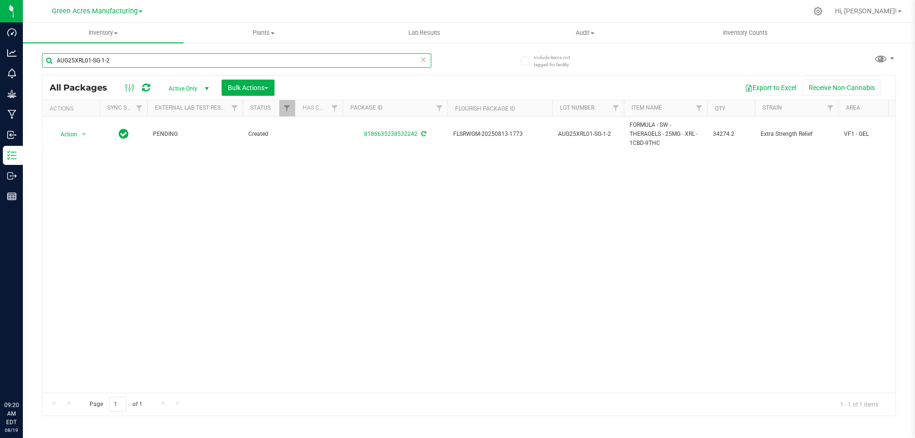
click at [204, 62] on input "AUG25XRL01-SG-1-2" at bounding box center [236, 60] width 389 height 14
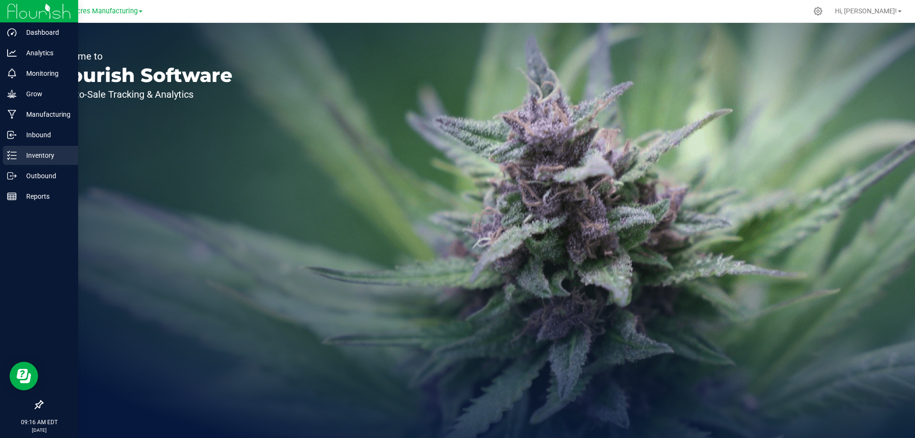
click at [19, 151] on p "Inventory" at bounding box center [45, 155] width 57 height 11
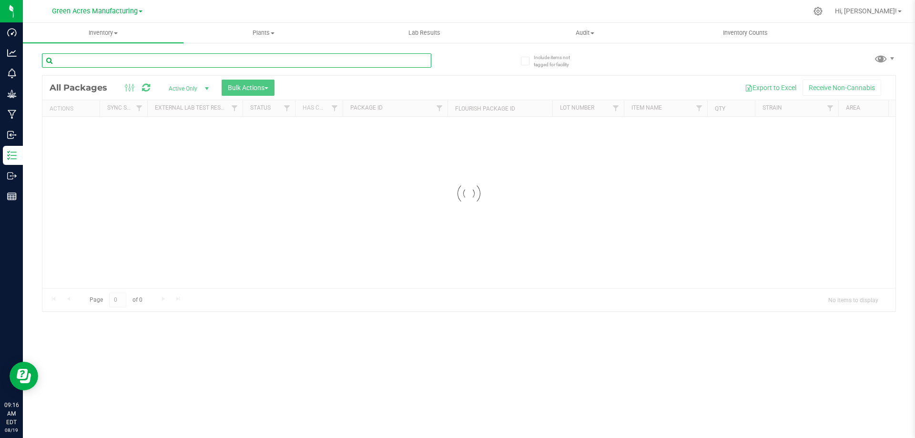
paste input "AUG25XRL01-SG-3"
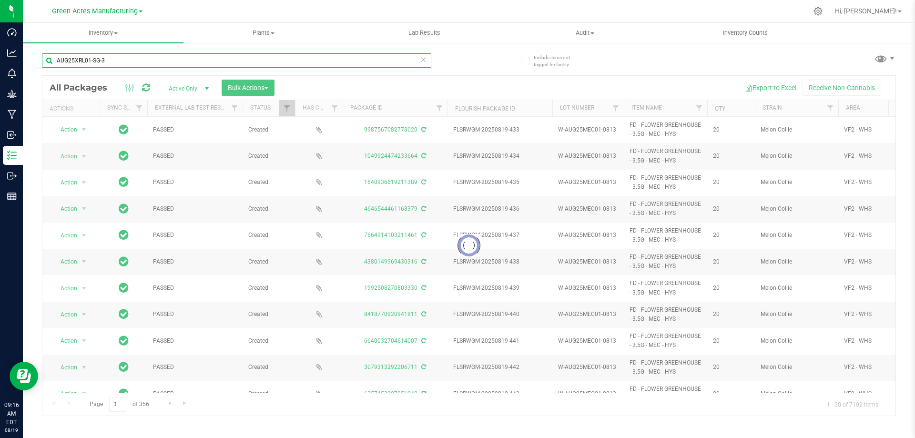
type input "AUG25XRL01-SG-3"
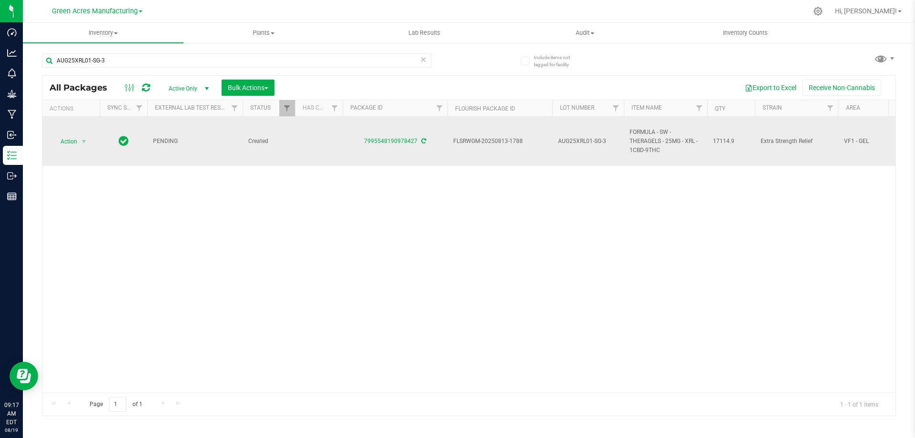
click at [478, 142] on span "FLSRWGM-20250813-1788" at bounding box center [499, 141] width 93 height 9
copy tr "FLSRWGM-20250813-1788"
click at [573, 139] on span "AUG25XRL01-SG-3" at bounding box center [588, 141] width 60 height 9
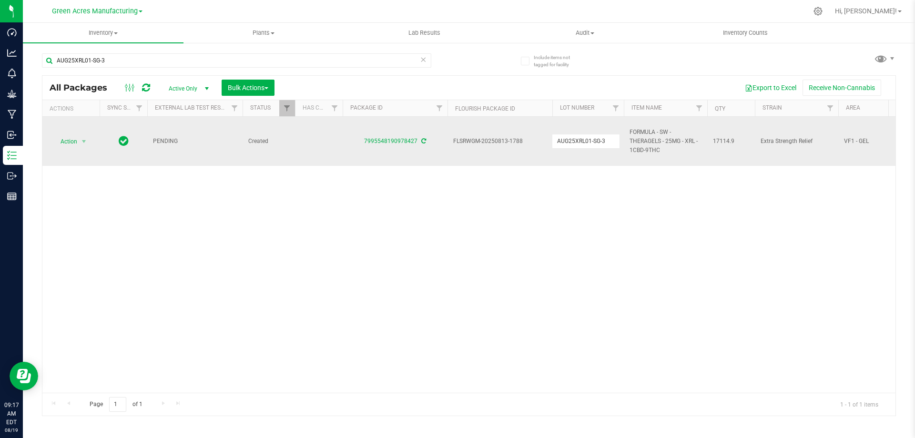
click at [573, 139] on input "AUG25XRL01-SG-3" at bounding box center [586, 141] width 68 height 15
click at [533, 198] on div "Action Action Adjust qty Create package Edit attributes Global inventory Locate…" at bounding box center [468, 255] width 853 height 276
click at [720, 141] on span "17114.9" at bounding box center [731, 141] width 36 height 9
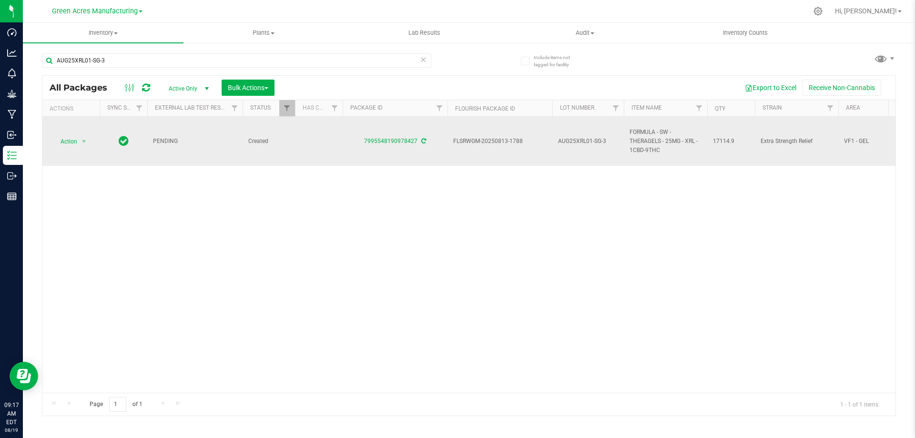
copy span "17114.9"
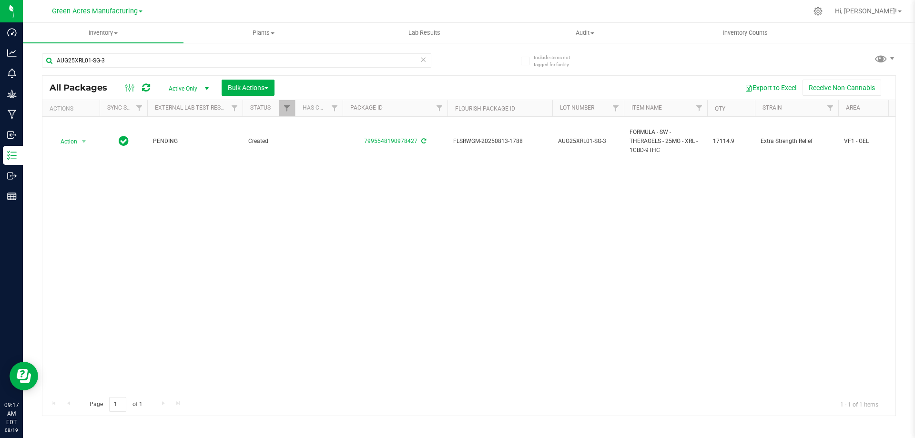
click at [670, 194] on div "Action Action Adjust qty Create package Edit attributes Global inventory Locate…" at bounding box center [468, 255] width 853 height 276
click at [124, 56] on input "AUG25XRL01-SG-3" at bounding box center [236, 60] width 389 height 14
